Goal: Task Accomplishment & Management: Use online tool/utility

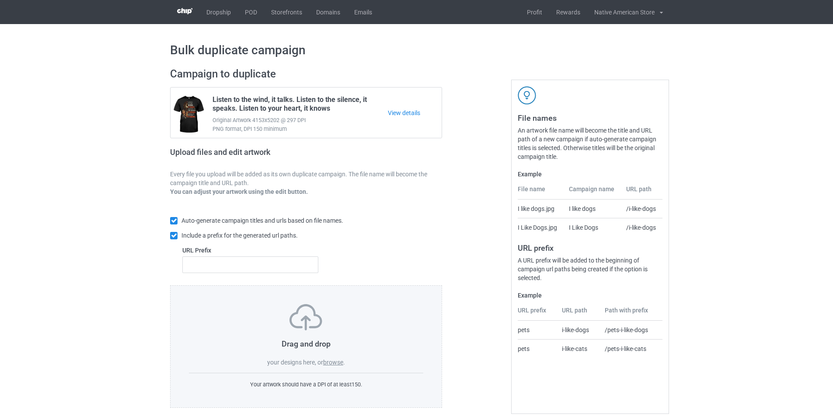
scroll to position [10, 0]
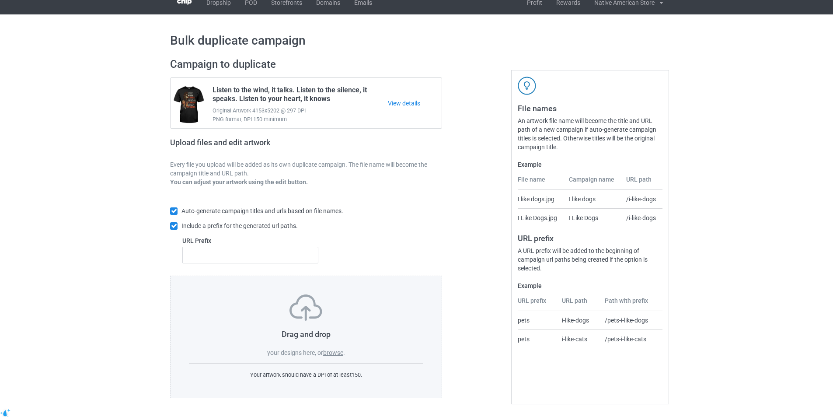
click at [339, 354] on label "browse" at bounding box center [333, 352] width 20 height 7
click at [0, 0] on input "browse" at bounding box center [0, 0] width 0 height 0
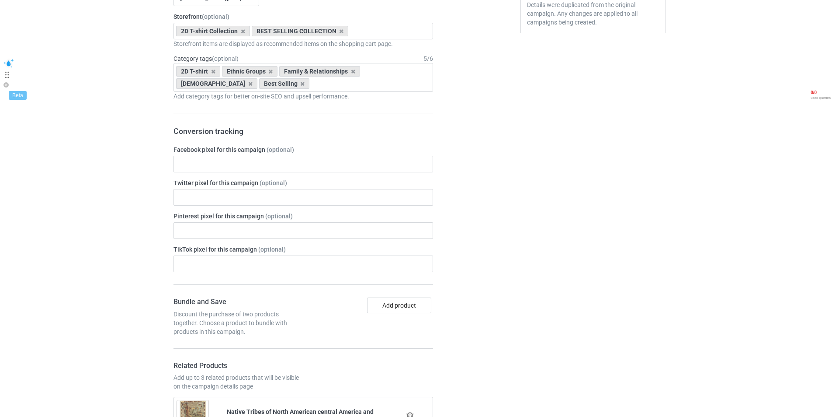
scroll to position [184, 0]
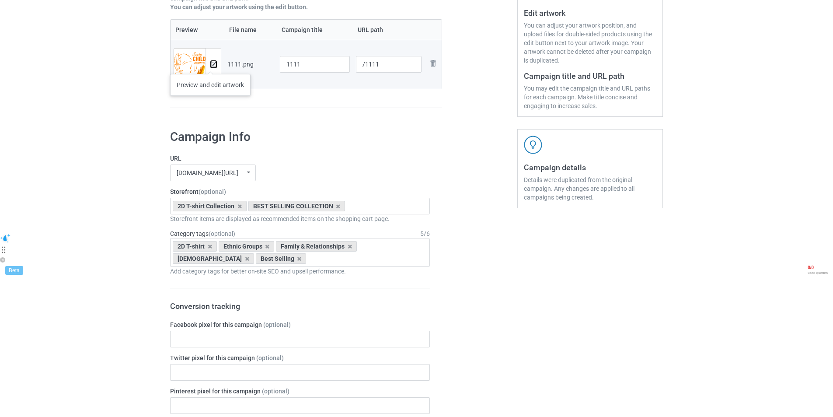
click at [211, 65] on img at bounding box center [214, 65] width 6 height 6
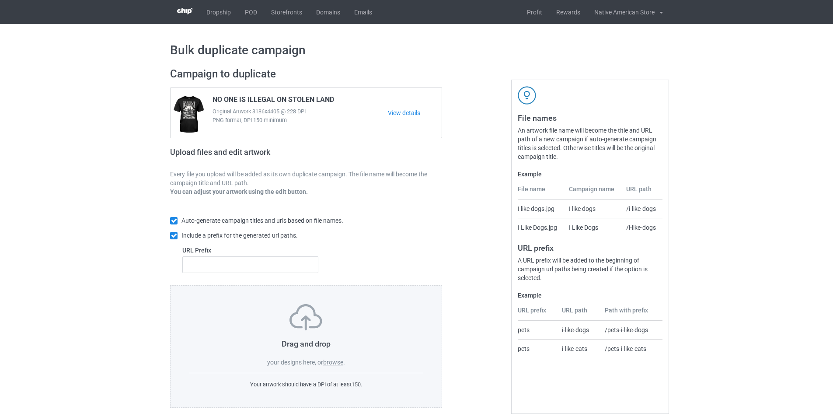
click at [337, 362] on label "browse" at bounding box center [333, 361] width 20 height 7
click at [0, 0] on input "browse" at bounding box center [0, 0] width 0 height 0
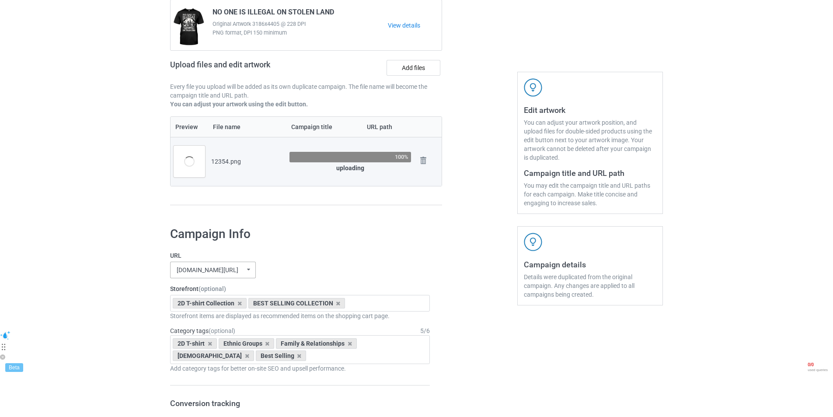
scroll to position [175, 0]
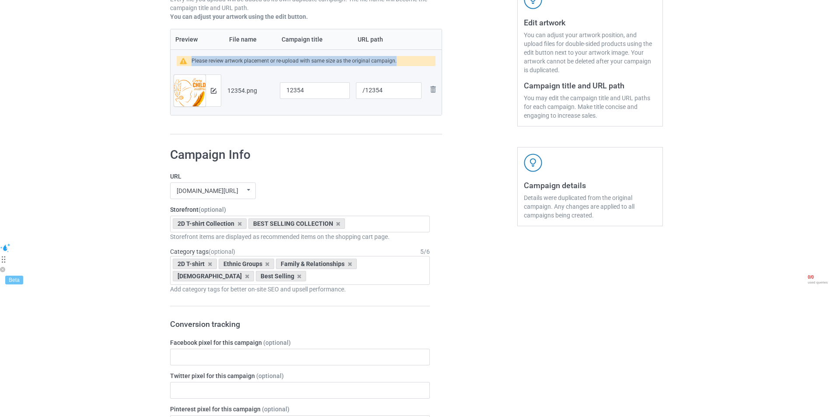
drag, startPoint x: 400, startPoint y: 59, endPoint x: 191, endPoint y: 58, distance: 208.9
click at [191, 58] on div "Please review artwork placement or re-upload with same size as the original cam…" at bounding box center [306, 61] width 259 height 10
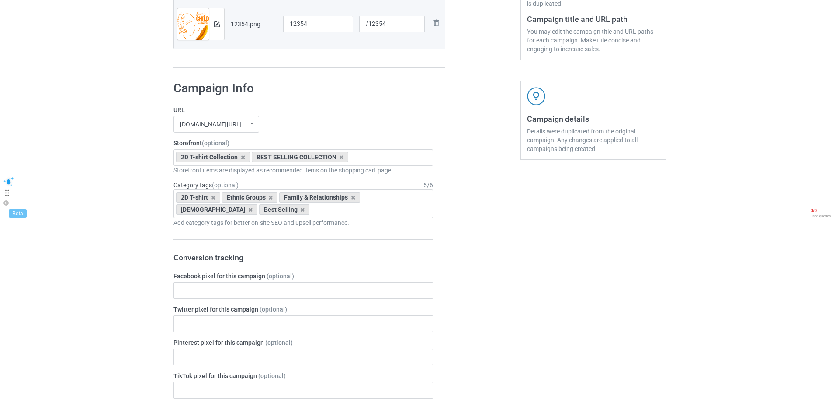
scroll to position [110, 0]
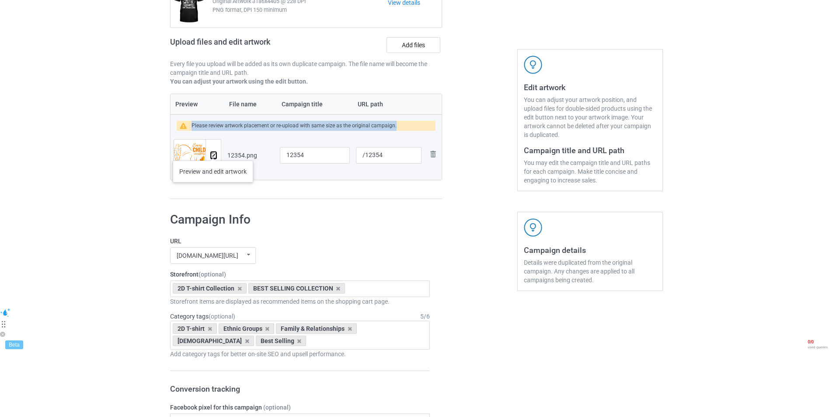
click at [213, 152] on button at bounding box center [214, 155] width 6 height 7
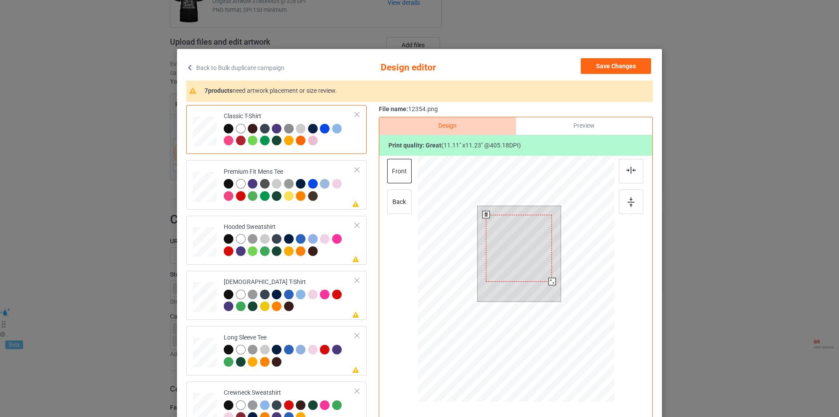
drag, startPoint x: 558, startPoint y: 291, endPoint x: 545, endPoint y: 286, distance: 14.0
click at [545, 286] on div at bounding box center [519, 253] width 83 height 95
click at [521, 273] on div at bounding box center [519, 248] width 66 height 67
click at [561, 299] on div at bounding box center [516, 280] width 197 height 248
drag, startPoint x: 552, startPoint y: 285, endPoint x: 548, endPoint y: 280, distance: 6.8
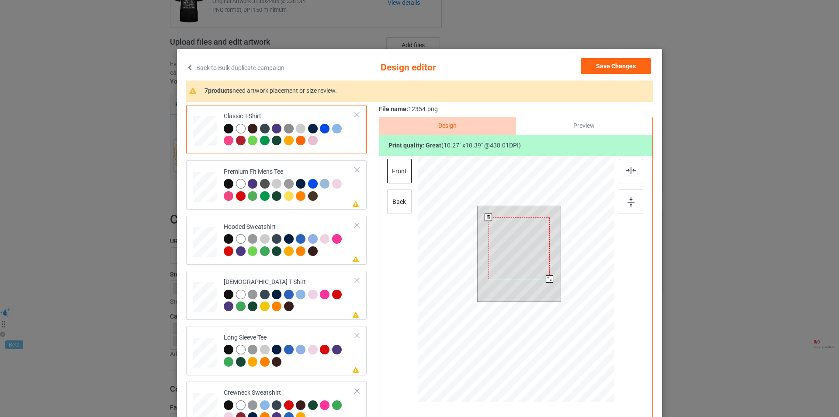
click at [548, 280] on div at bounding box center [549, 278] width 7 height 7
click at [559, 300] on div at bounding box center [516, 280] width 197 height 248
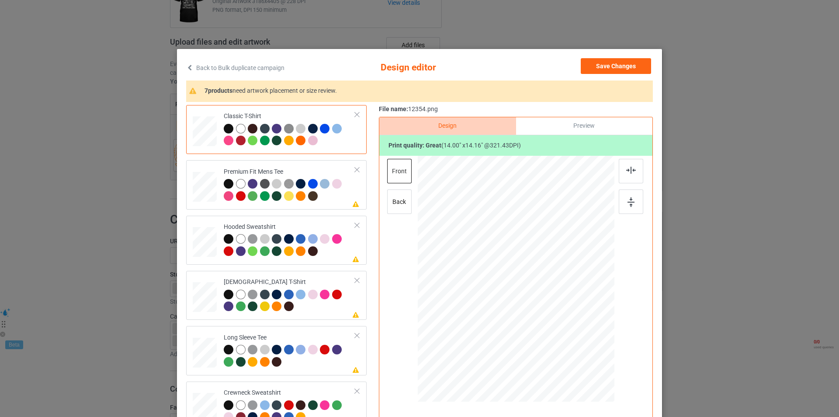
click at [207, 123] on div at bounding box center [205, 128] width 10 height 12
click at [200, 125] on div at bounding box center [205, 128] width 10 height 12
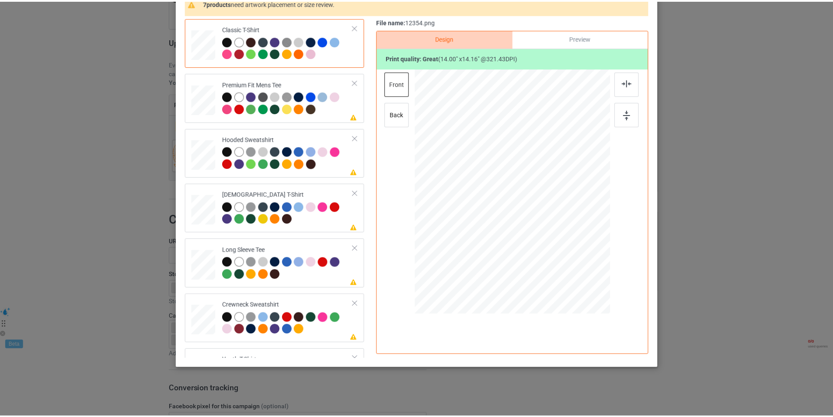
scroll to position [44, 0]
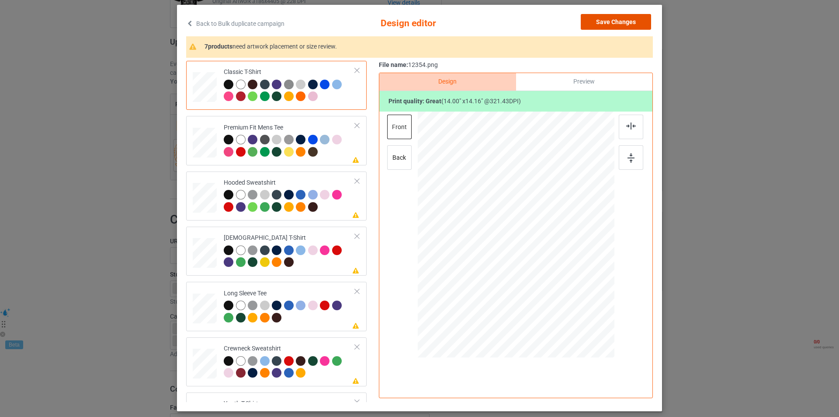
click at [612, 23] on button "Save Changes" at bounding box center [616, 22] width 70 height 16
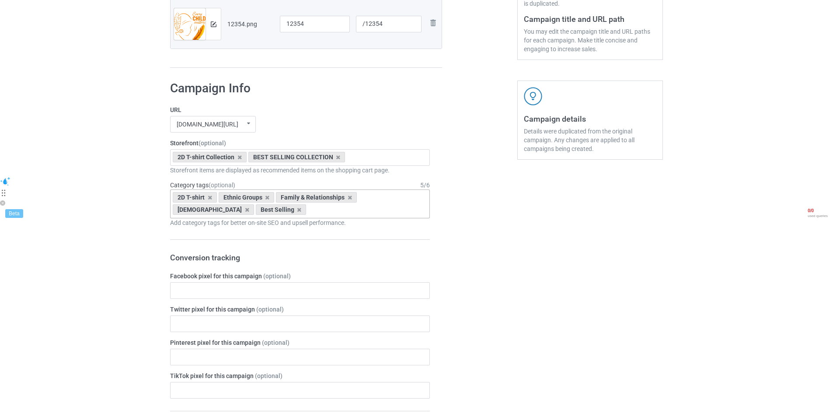
scroll to position [110, 0]
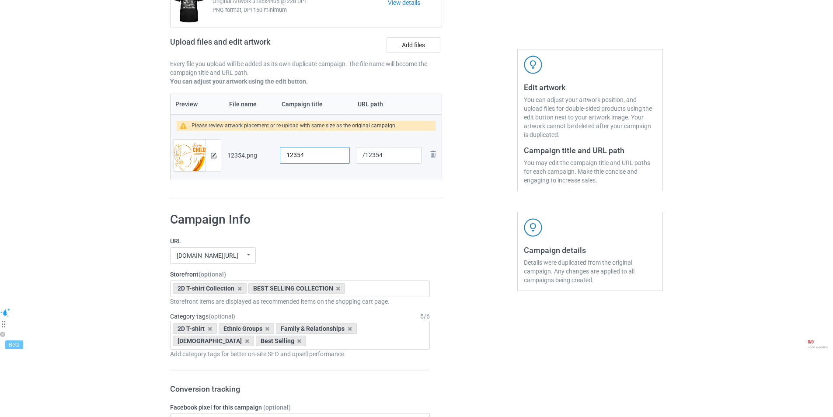
click at [304, 155] on input "12354" at bounding box center [315, 155] width 70 height 17
paste input "Every Child Matters"
click at [318, 153] on input "12354Every Child Matters" at bounding box center [315, 155] width 70 height 17
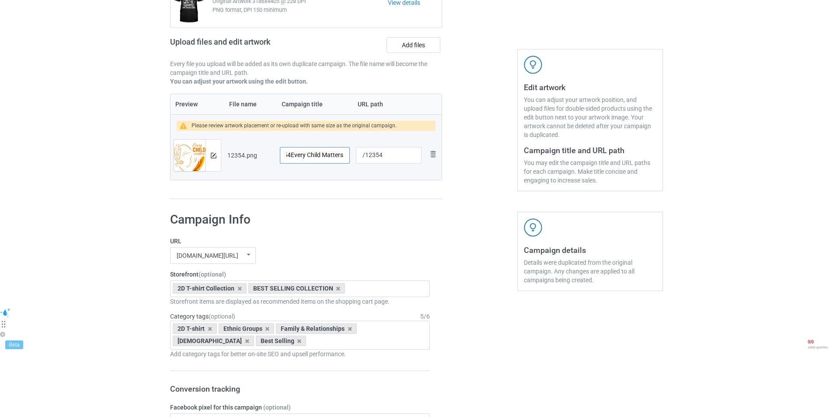
click at [318, 153] on input "12354Every Child Matters" at bounding box center [315, 155] width 70 height 17
paste input "text"
type input "Every Child Matters"
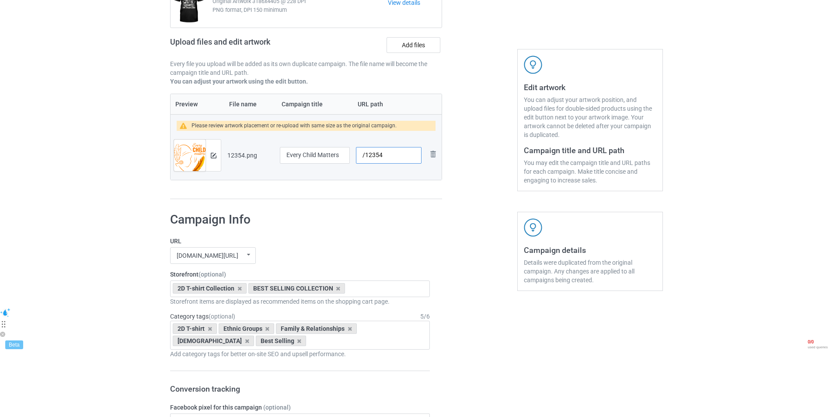
click at [391, 155] on input "/12354" at bounding box center [389, 155] width 66 height 17
paste input "verychild8"
type input "/verychild85"
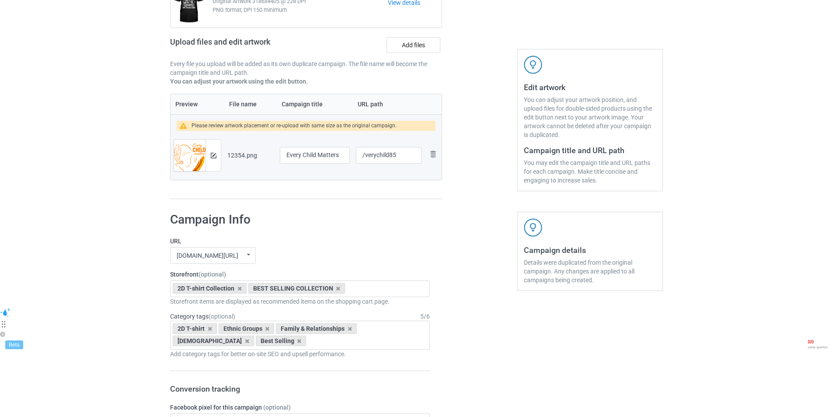
click at [470, 170] on div at bounding box center [479, 78] width 63 height 254
click at [238, 289] on icon at bounding box center [239, 288] width 4 height 6
type input "eve"
click at [233, 306] on div "Every Child Matters Collection" at bounding box center [299, 304] width 259 height 16
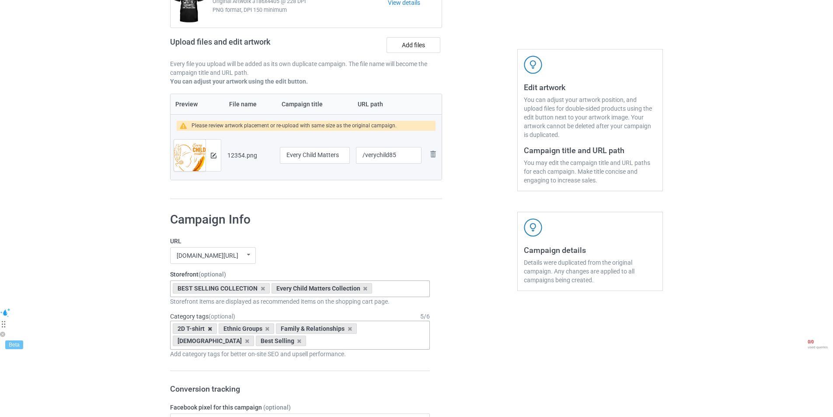
click at [211, 329] on icon at bounding box center [210, 329] width 4 height 6
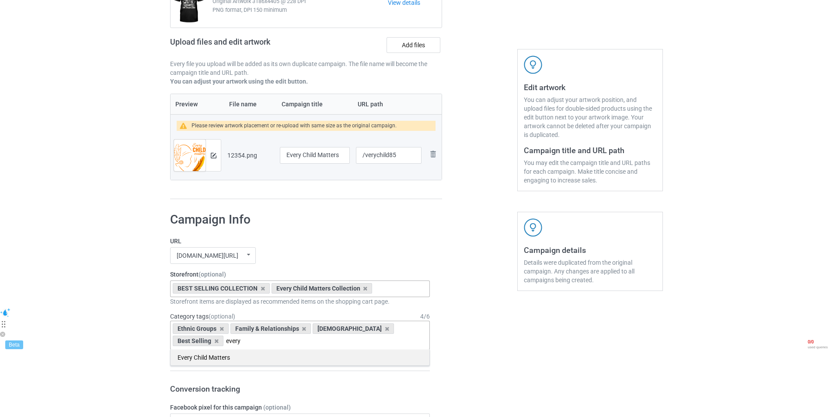
type input "every"
click at [220, 358] on div "Every Child Matters" at bounding box center [299, 357] width 259 height 16
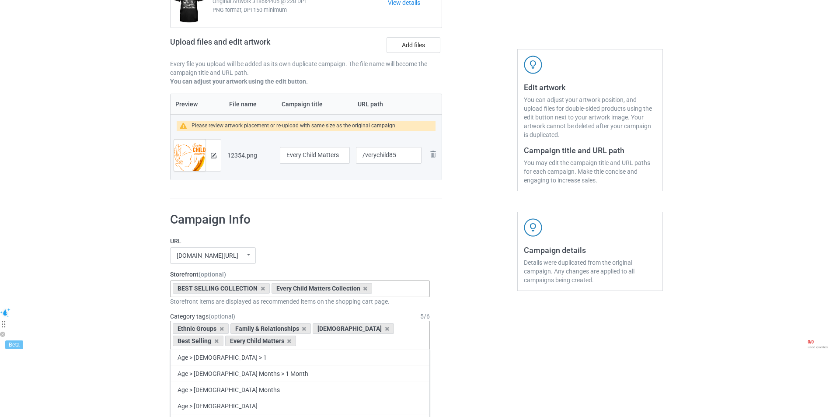
scroll to position [285, 0]
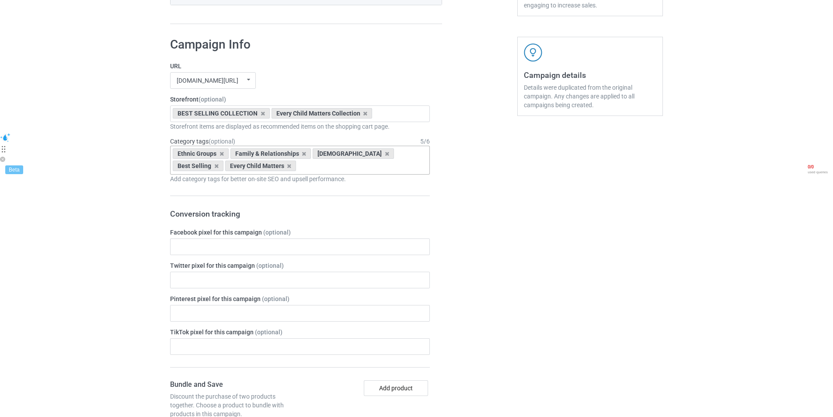
click at [77, 167] on div "Bulk duplicate campaign Campaign to duplicate NO ONE IS ILLEGAL ON STOLEN LAND …" at bounding box center [416, 361] width 833 height 1245
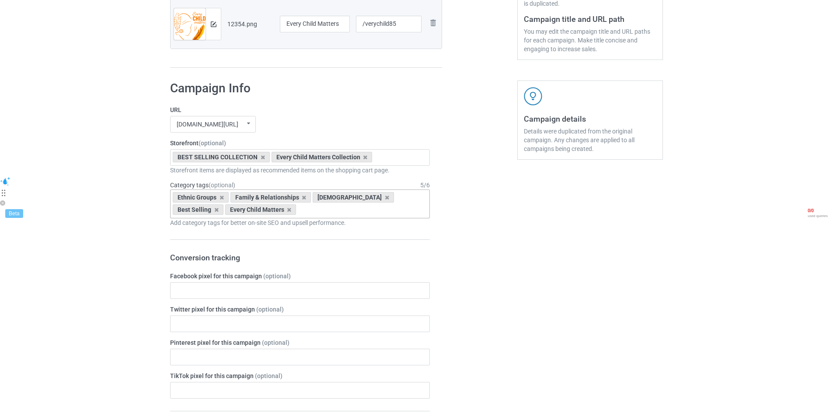
scroll to position [23, 0]
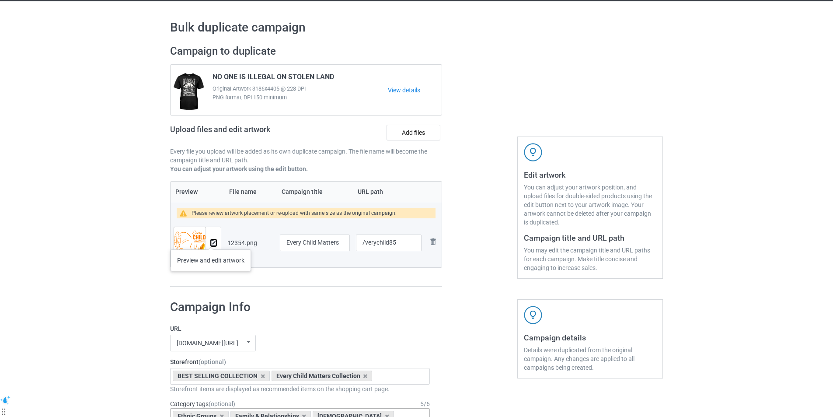
click at [211, 240] on img at bounding box center [214, 243] width 6 height 6
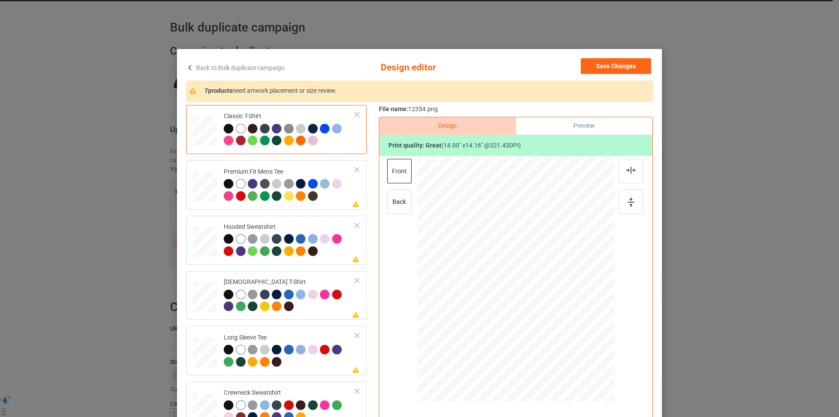
click at [114, 204] on div "Back to Bulk duplicate campaign Design editor Save Changes 7 products need artw…" at bounding box center [419, 208] width 839 height 417
click at [631, 61] on button "Save Changes" at bounding box center [616, 66] width 70 height 16
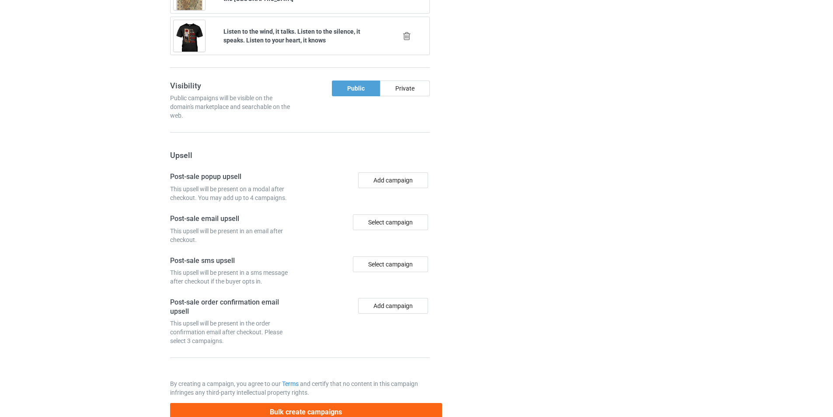
scroll to position [699, 0]
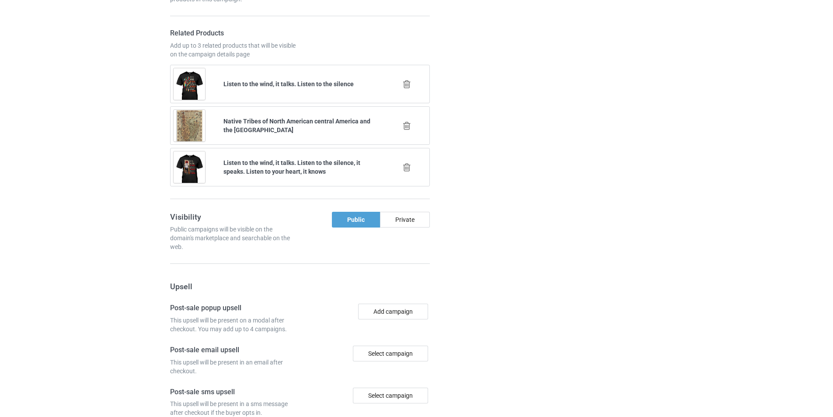
click at [404, 168] on icon at bounding box center [406, 167] width 11 height 9
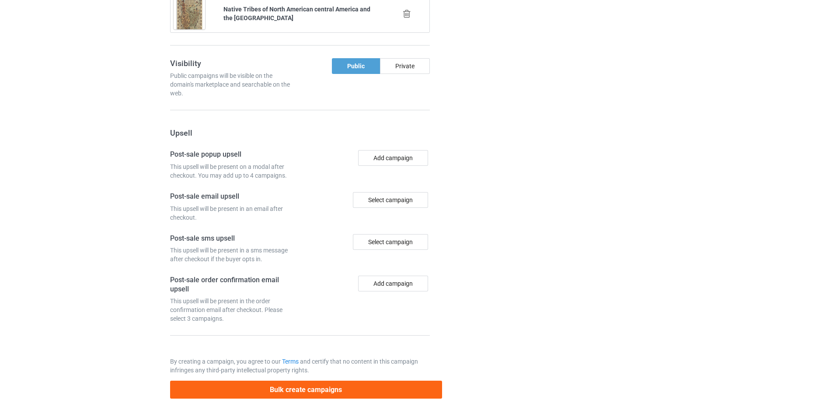
scroll to position [549, 0]
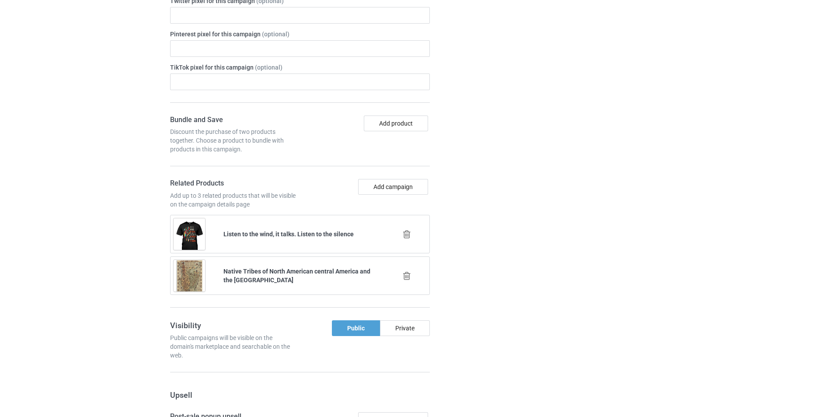
click at [408, 232] on icon at bounding box center [406, 233] width 11 height 9
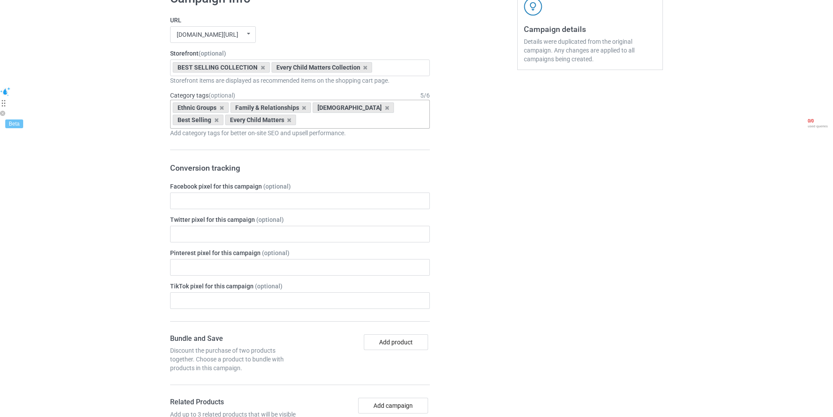
scroll to position [593, 0]
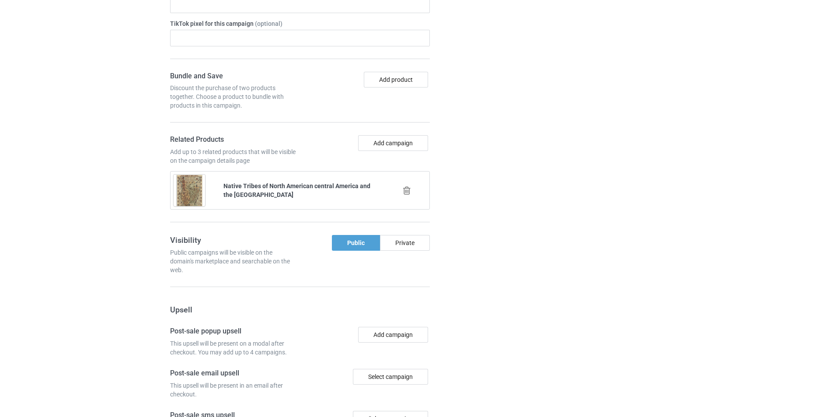
click at [407, 197] on div at bounding box center [407, 190] width 50 height 22
click at [406, 190] on icon at bounding box center [406, 190] width 11 height 9
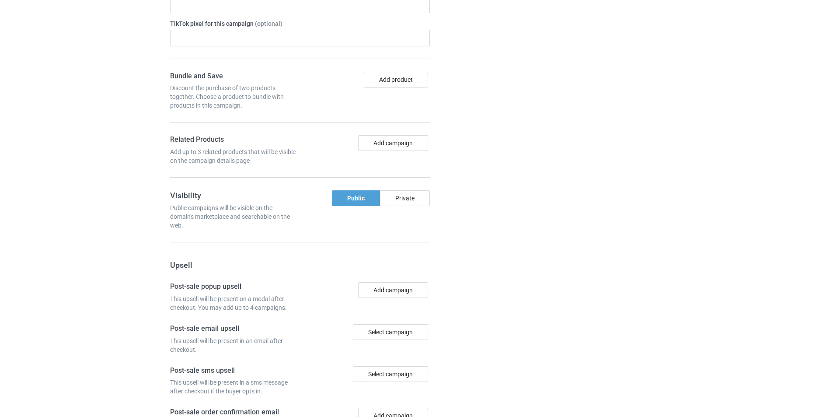
click at [406, 192] on div "Private" at bounding box center [405, 198] width 50 height 16
click at [361, 200] on div "Public" at bounding box center [355, 198] width 47 height 16
click at [494, 205] on div at bounding box center [479, 129] width 63 height 814
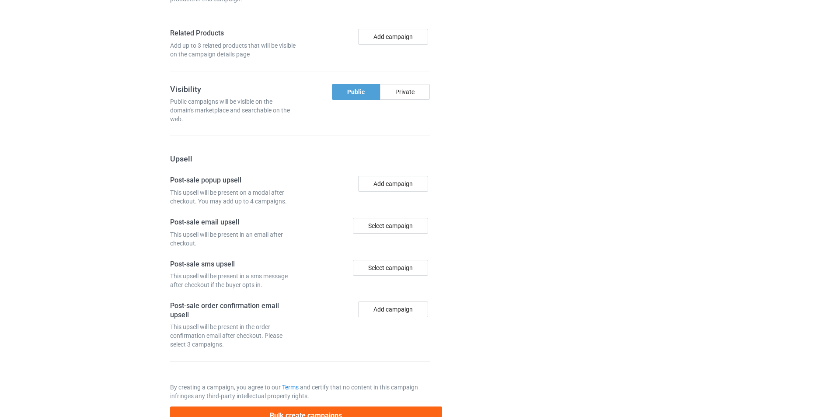
scroll to position [726, 0]
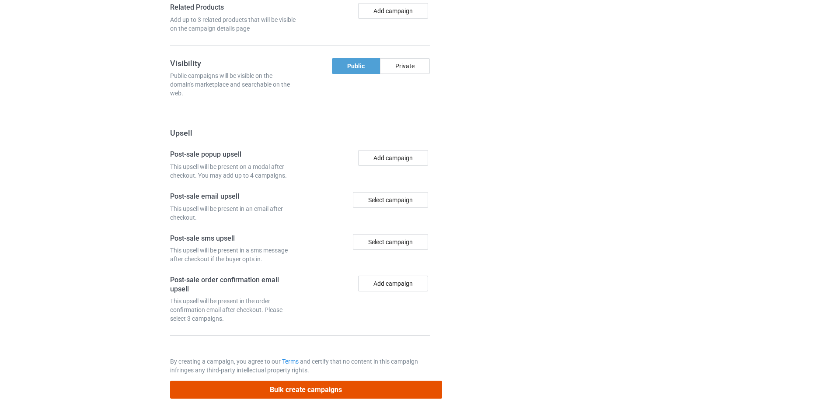
click at [314, 391] on button "Bulk create campaigns" at bounding box center [306, 389] width 272 height 18
